Goal: Task Accomplishment & Management: Complete application form

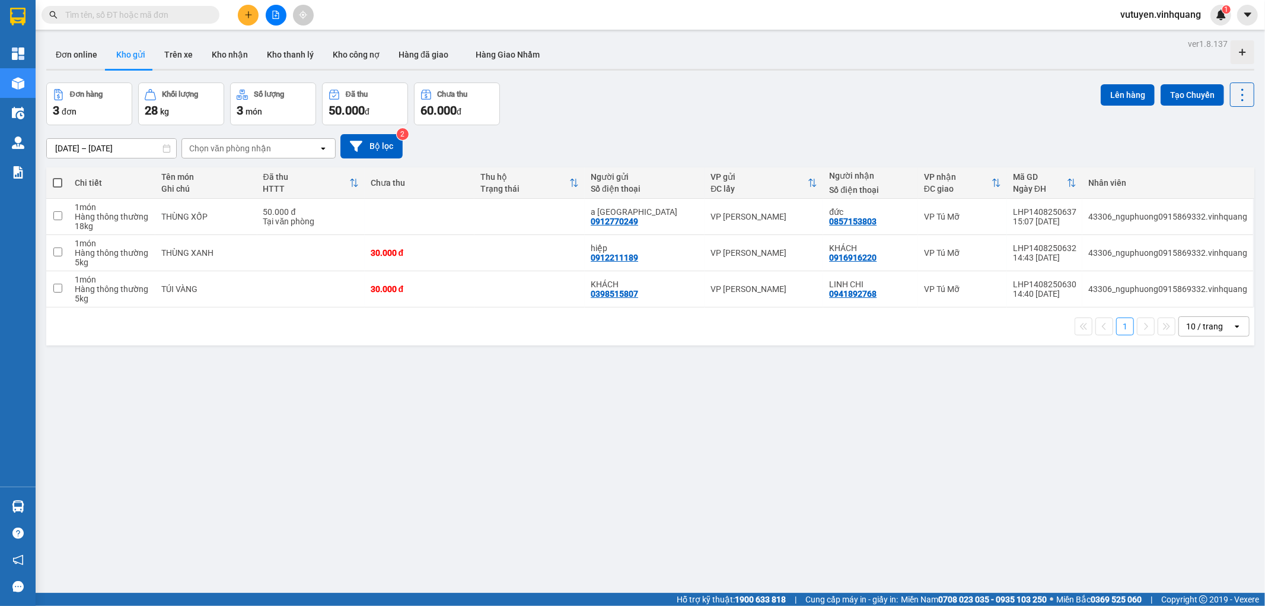
click at [79, 7] on span at bounding box center [131, 15] width 178 height 18
click at [78, 13] on input "text" at bounding box center [135, 14] width 140 height 13
paste input "0935235696"
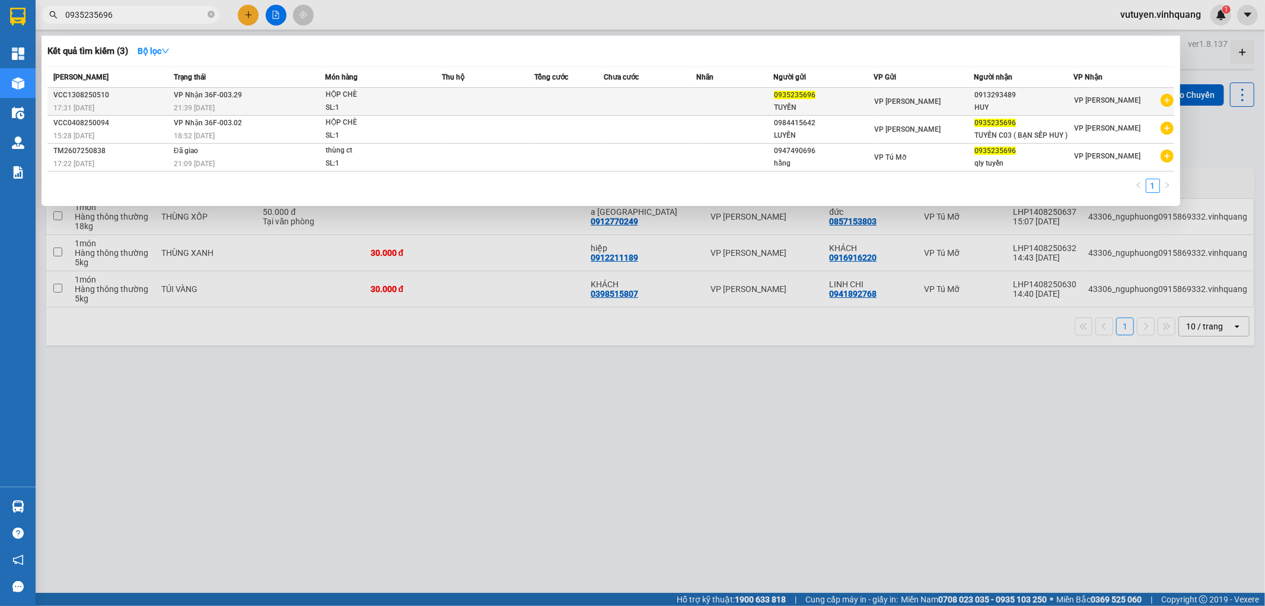
type input "0935235696"
click at [376, 100] on div "HỘP CHÈ" at bounding box center [370, 94] width 89 height 13
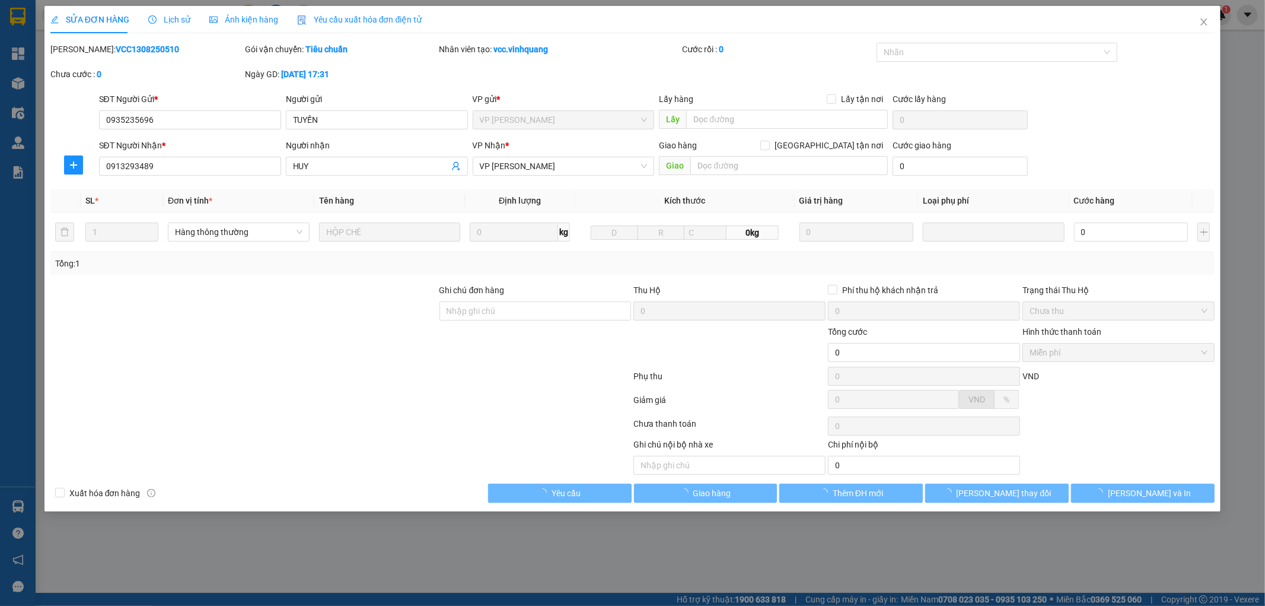
type input "0935235696"
type input "TUYẾN"
type input "0913293489"
type input "HUY"
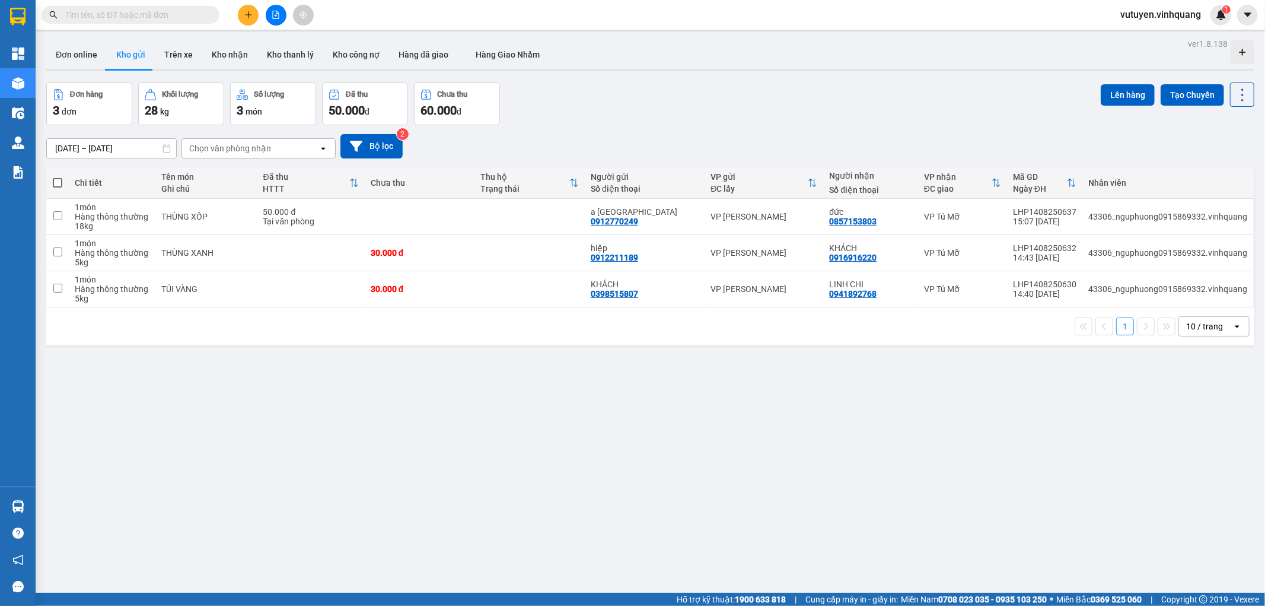
click at [98, 15] on input "text" at bounding box center [135, 14] width 140 height 13
paste input "0935235696"
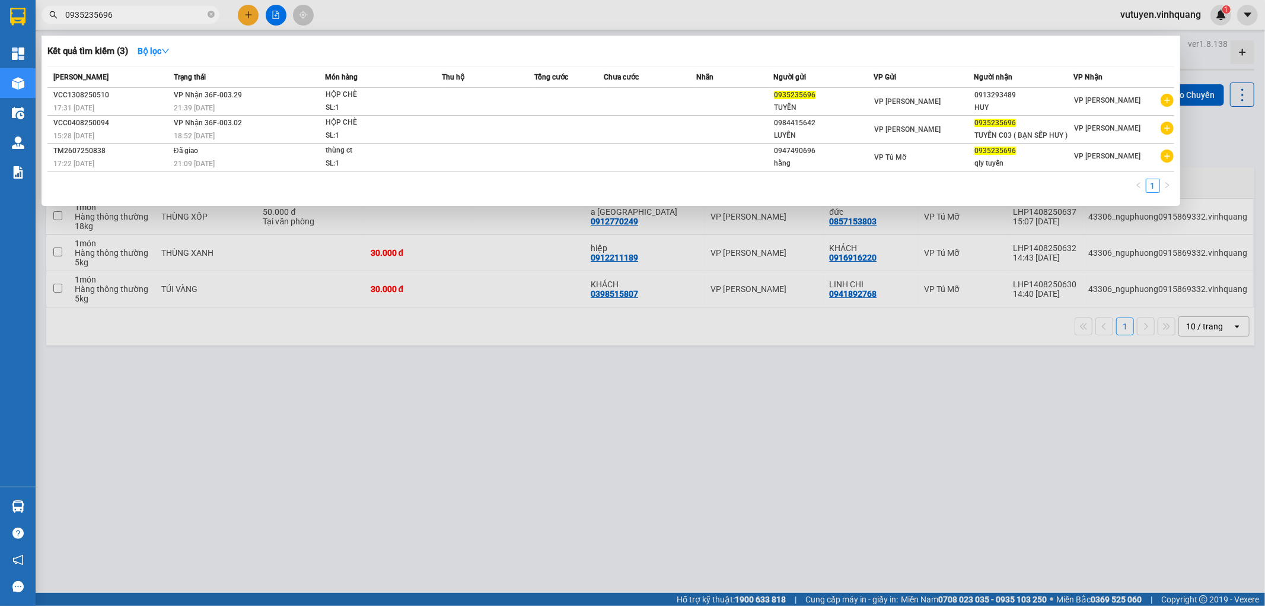
type input "0935235696"
